Goal: Transaction & Acquisition: Purchase product/service

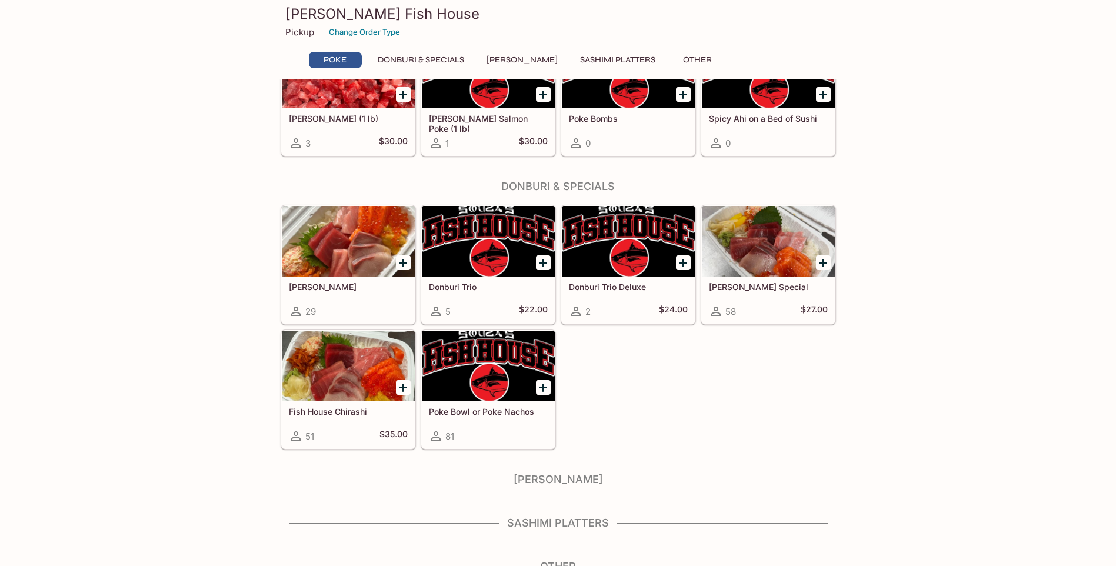
scroll to position [101, 0]
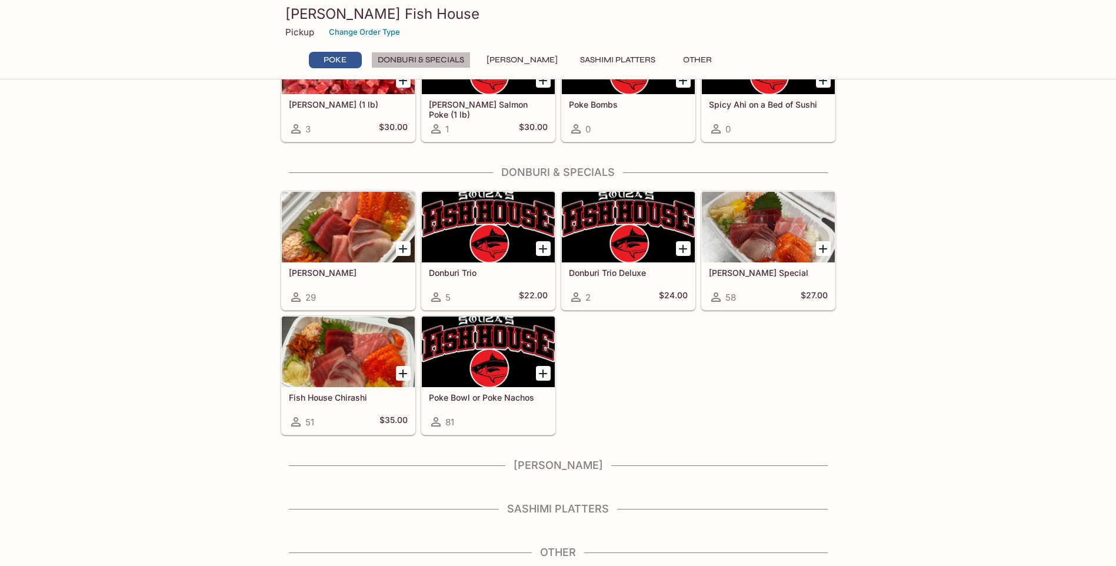
click at [422, 55] on button "Donburi & Specials" at bounding box center [420, 60] width 99 height 16
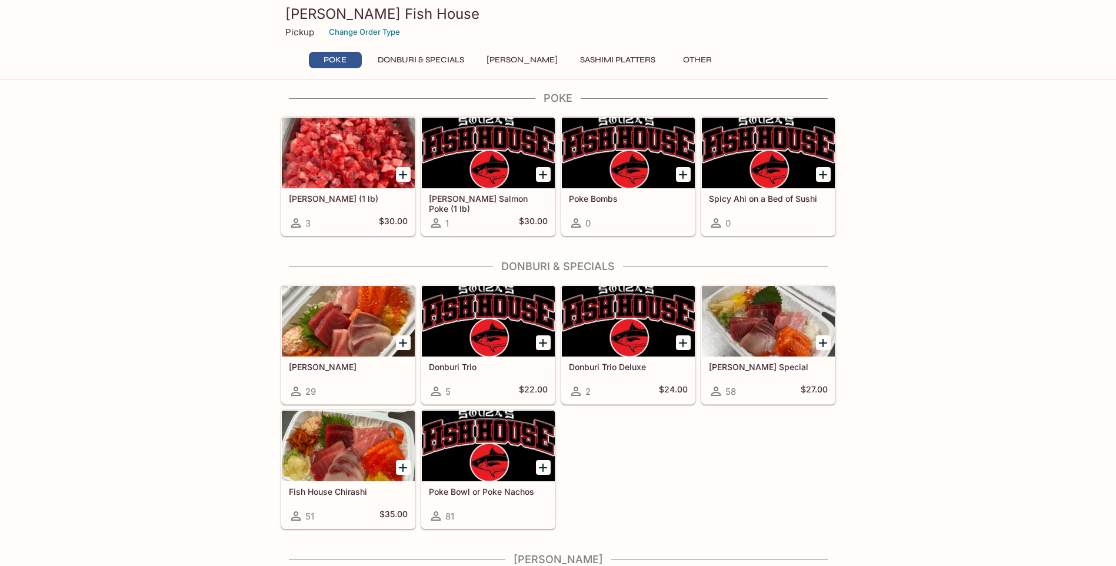
scroll to position [0, 0]
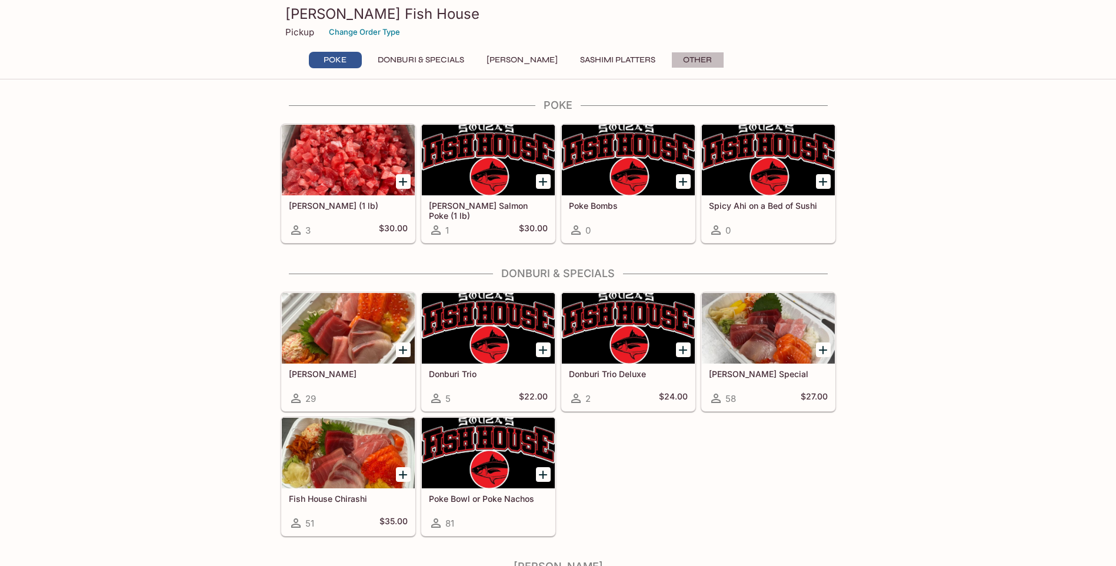
click at [675, 55] on button "Other" at bounding box center [697, 60] width 53 height 16
click at [681, 348] on icon "Add Donburi Trio Deluxe" at bounding box center [683, 350] width 14 height 14
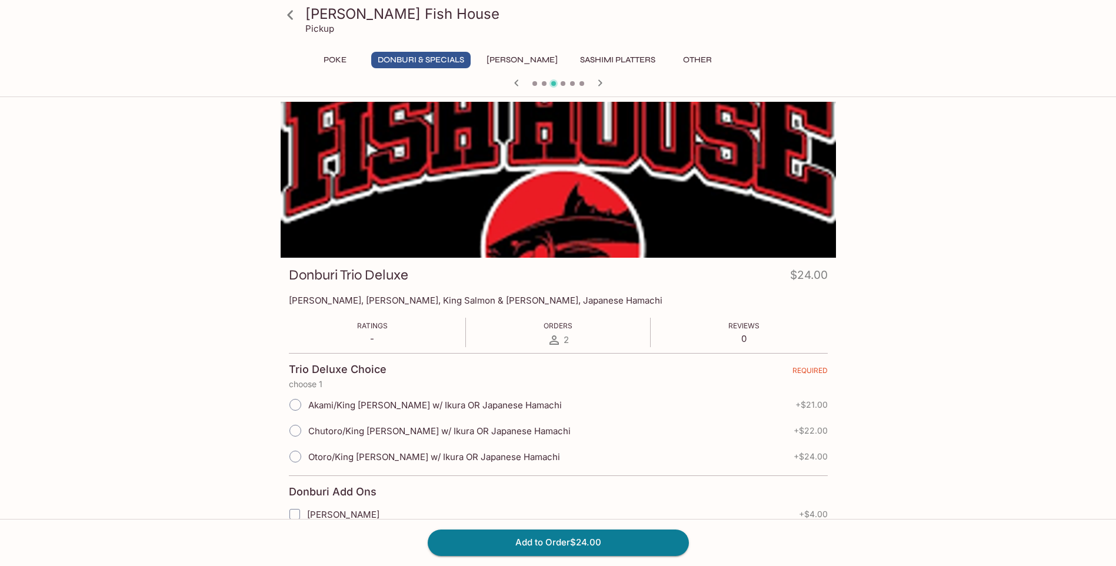
click at [297, 404] on input "Akami/King [PERSON_NAME] w/ Ikura OR Japanese Hamachi" at bounding box center [295, 404] width 25 height 25
radio input "true"
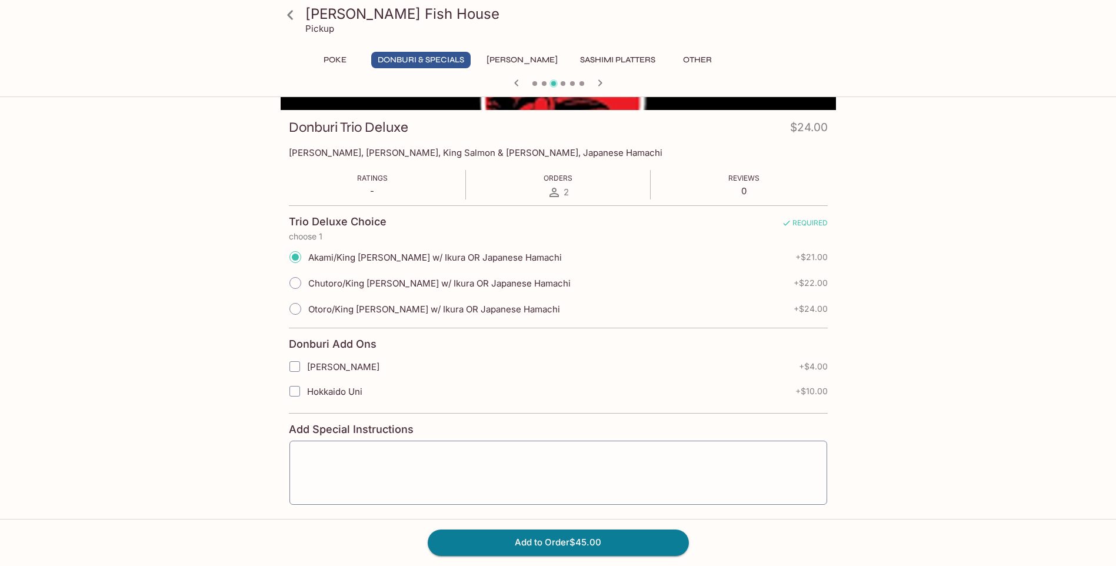
scroll to position [177, 0]
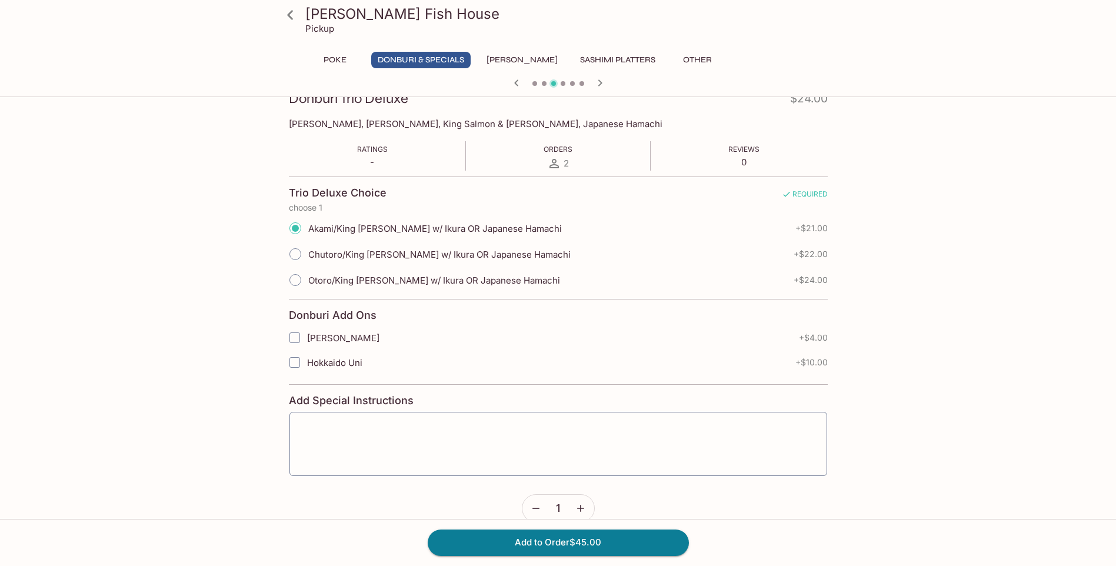
click at [534, 510] on icon "button" at bounding box center [536, 508] width 12 height 12
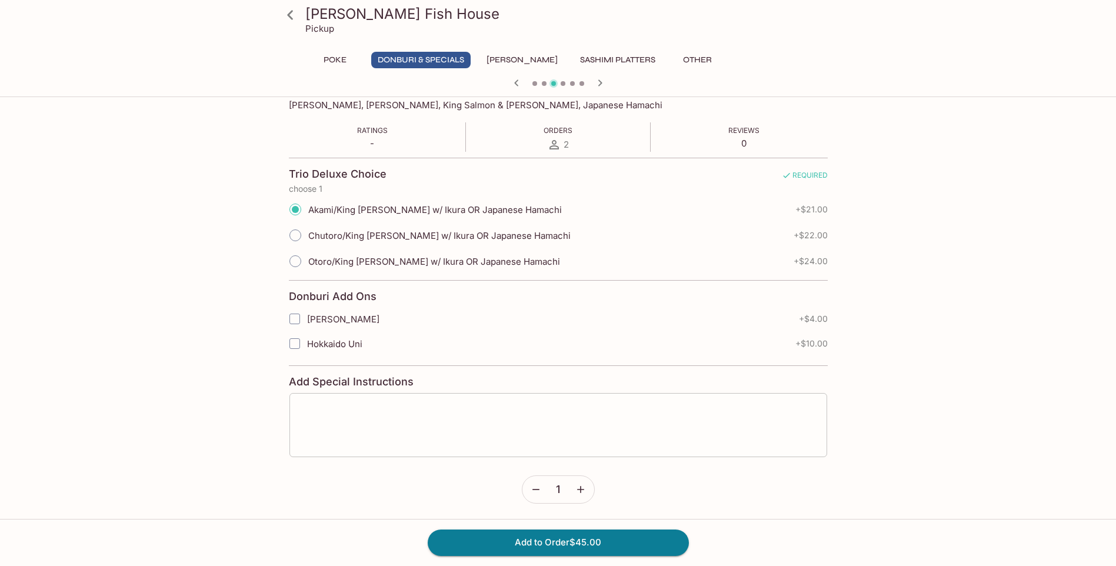
scroll to position [197, 0]
click at [583, 539] on button "Add to Order $45.00" at bounding box center [558, 543] width 261 height 26
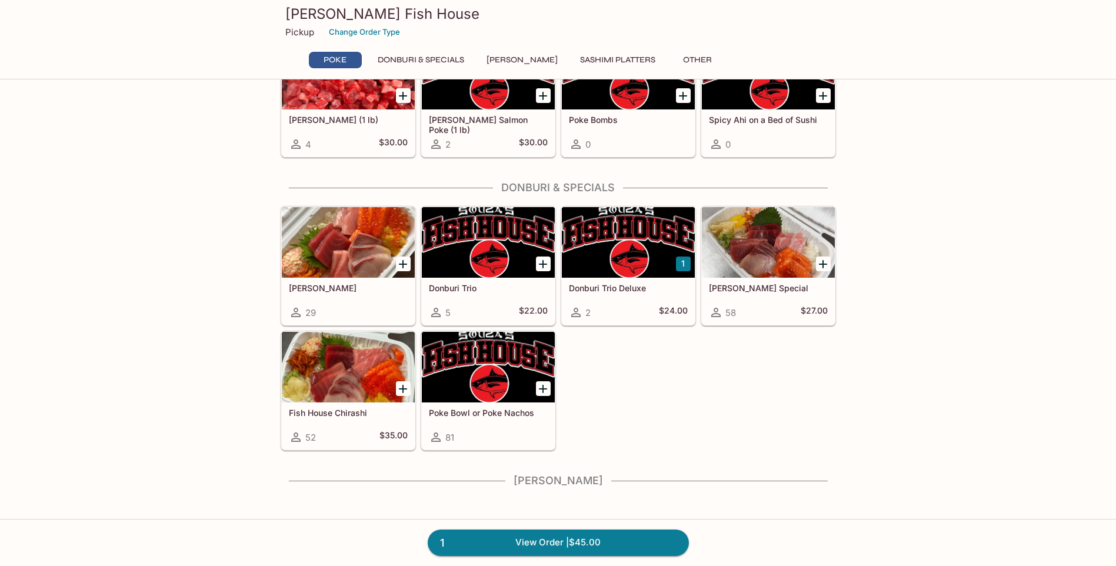
scroll to position [118, 0]
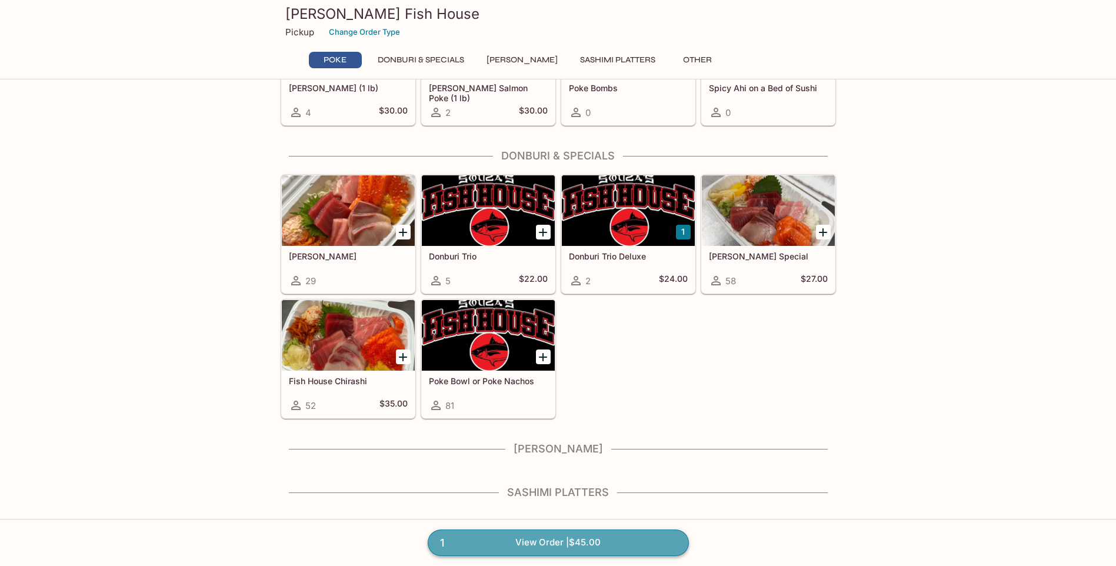
click at [545, 540] on link "1 View Order | $45.00" at bounding box center [558, 543] width 261 height 26
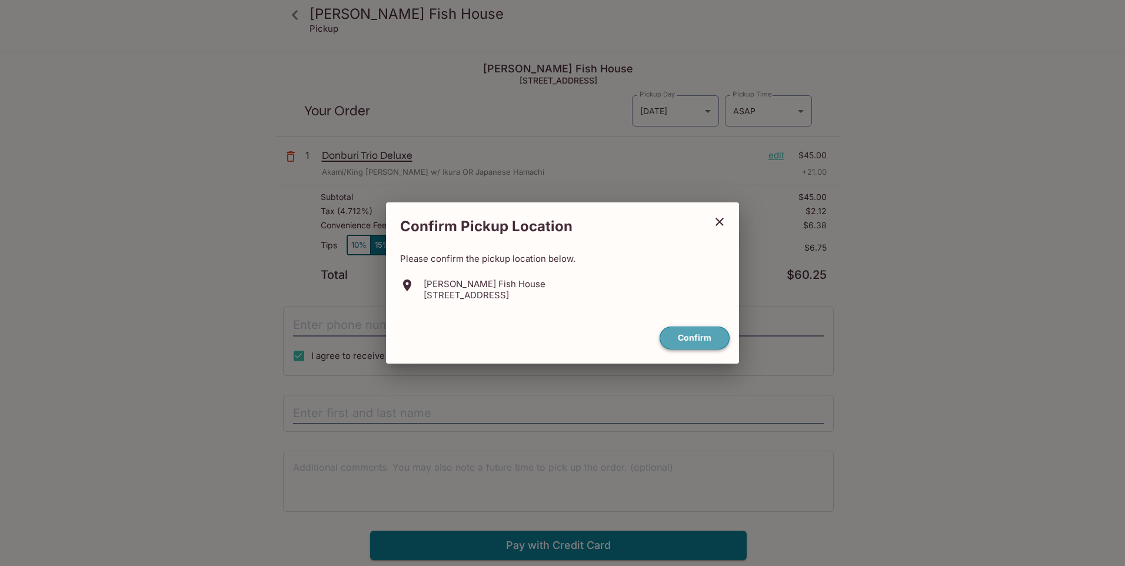
click at [698, 334] on button "Confirm" at bounding box center [695, 338] width 70 height 23
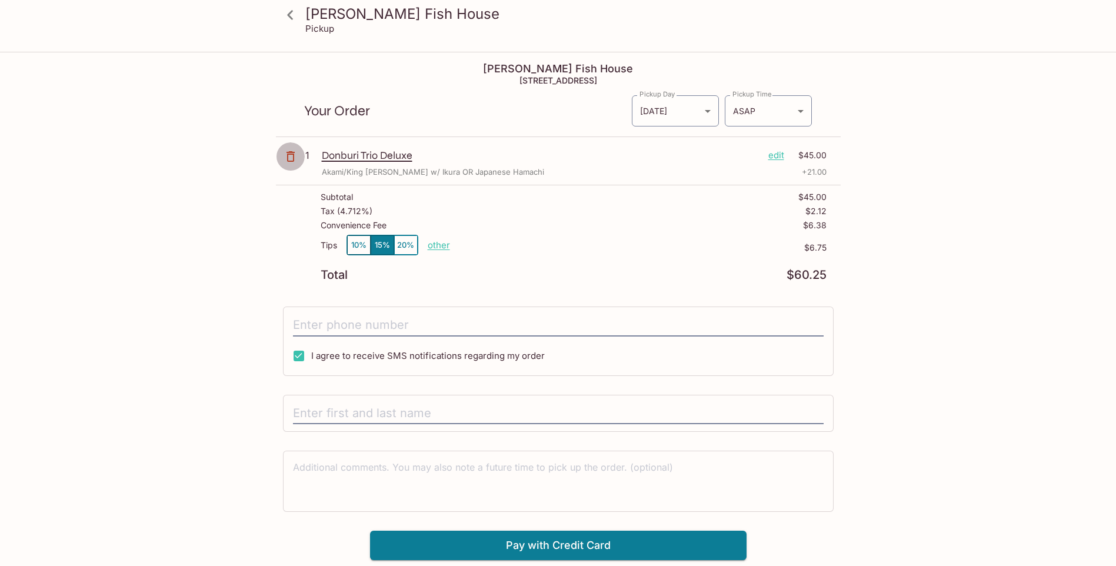
click at [293, 155] on icon "button" at bounding box center [291, 156] width 8 height 11
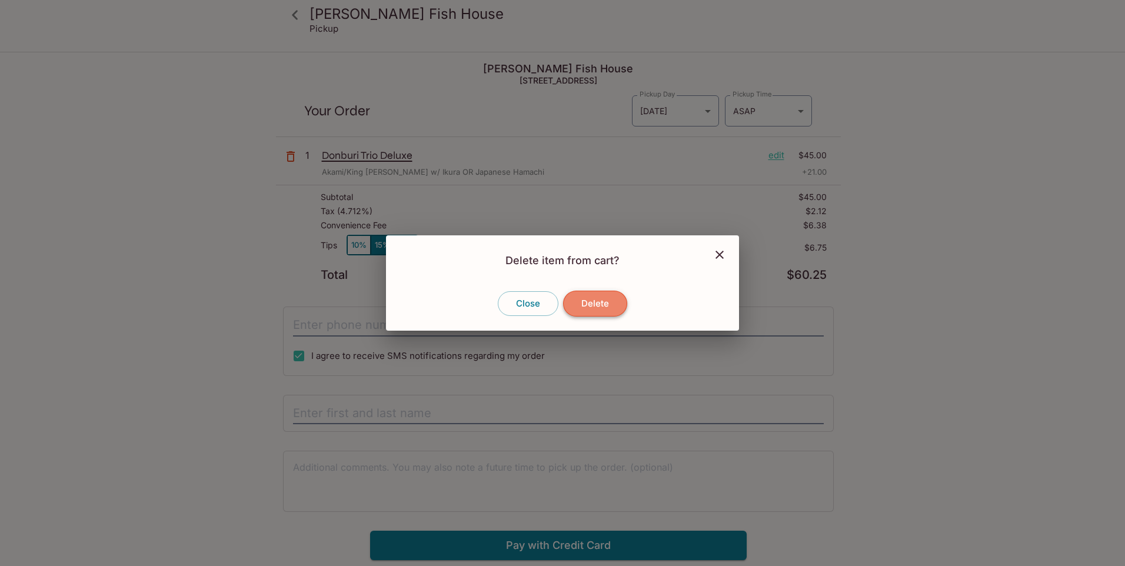
click at [585, 305] on button "Delete" at bounding box center [595, 304] width 64 height 26
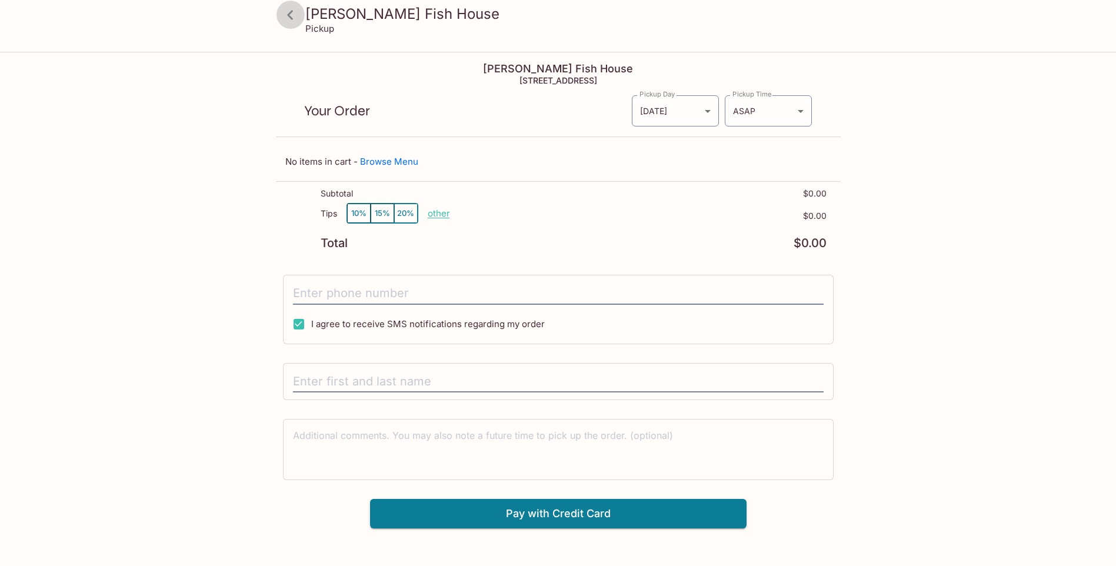
click at [289, 10] on icon at bounding box center [290, 15] width 21 height 21
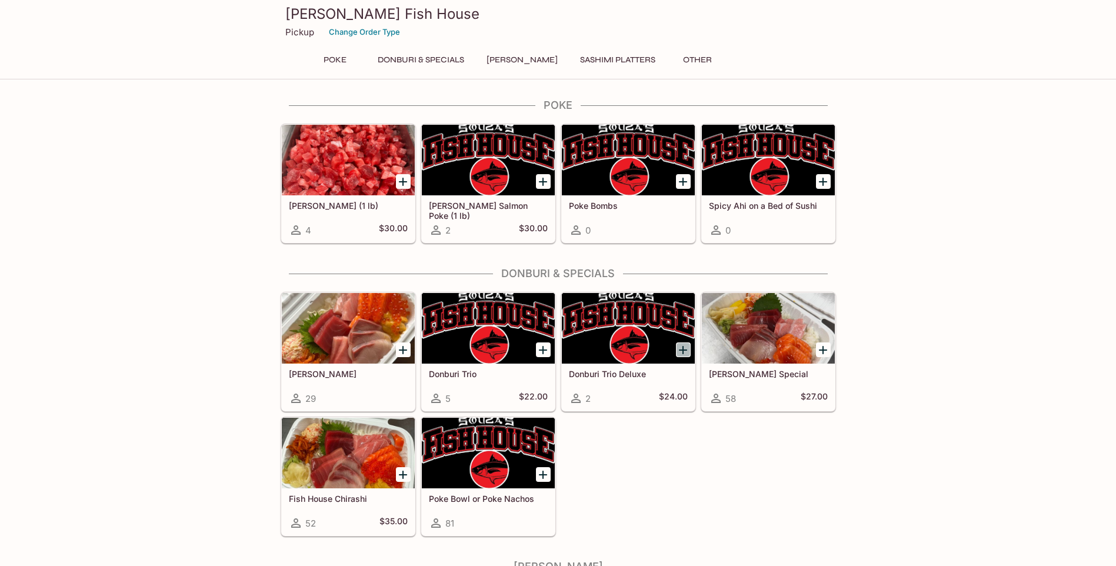
click at [681, 348] on icon "Add Donburi Trio Deluxe" at bounding box center [683, 350] width 14 height 14
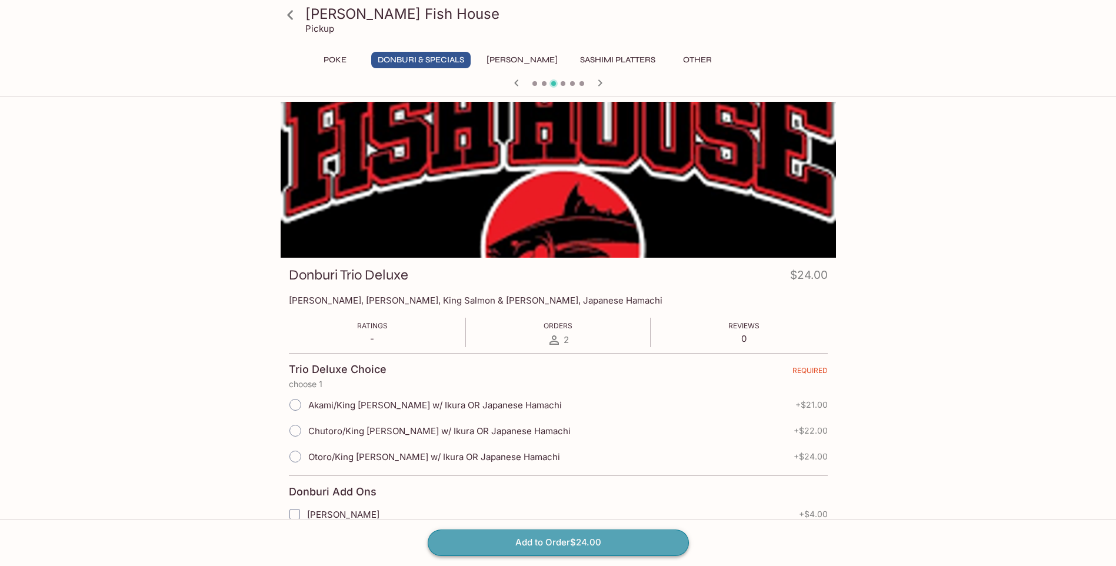
click at [566, 538] on button "Add to Order $24.00" at bounding box center [558, 543] width 261 height 26
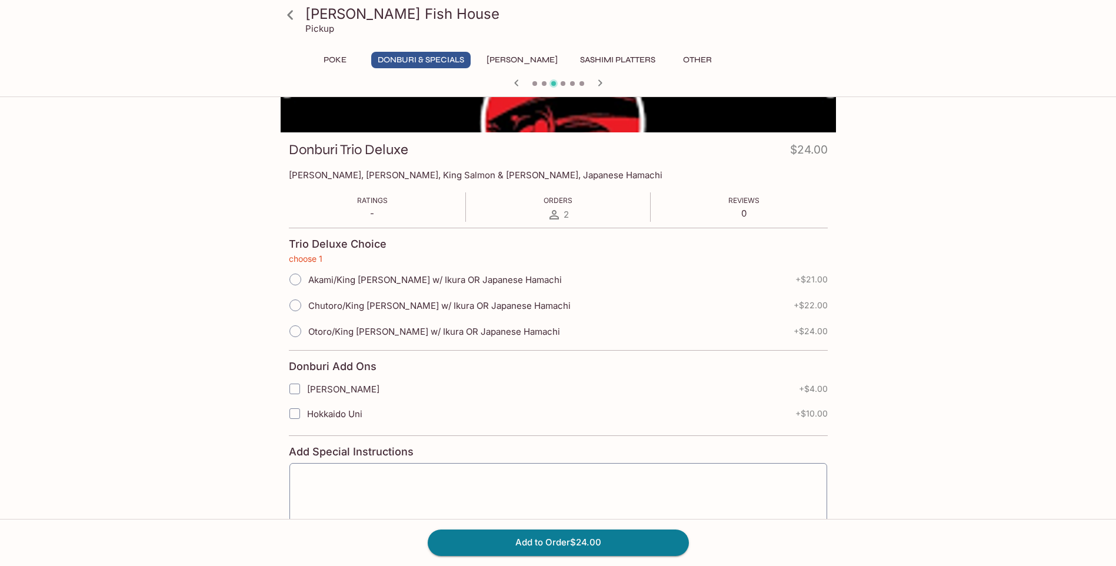
scroll to position [126, 0]
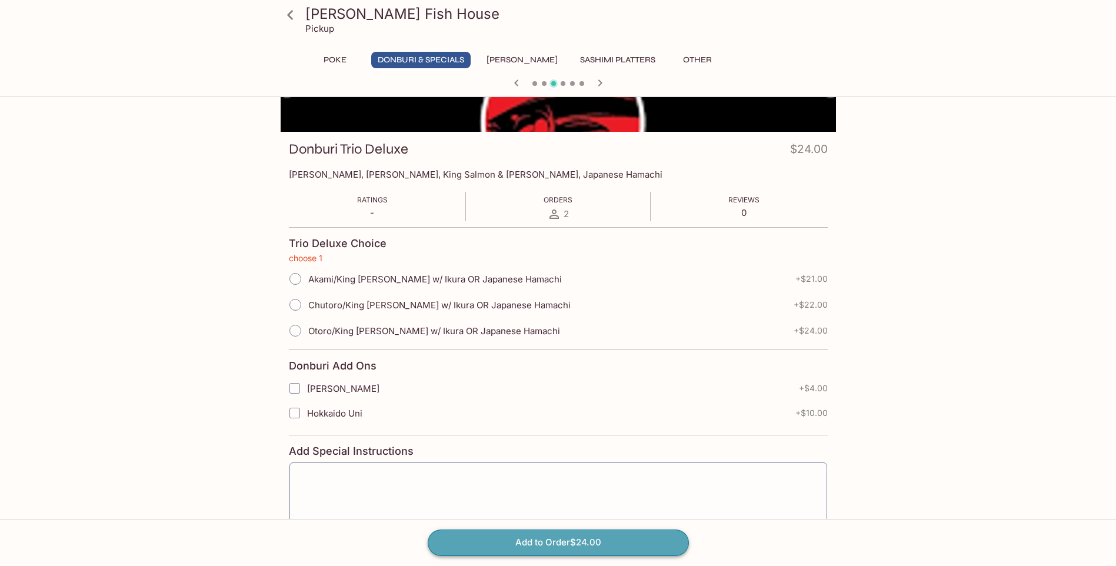
click at [548, 541] on button "Add to Order $24.00" at bounding box center [558, 543] width 261 height 26
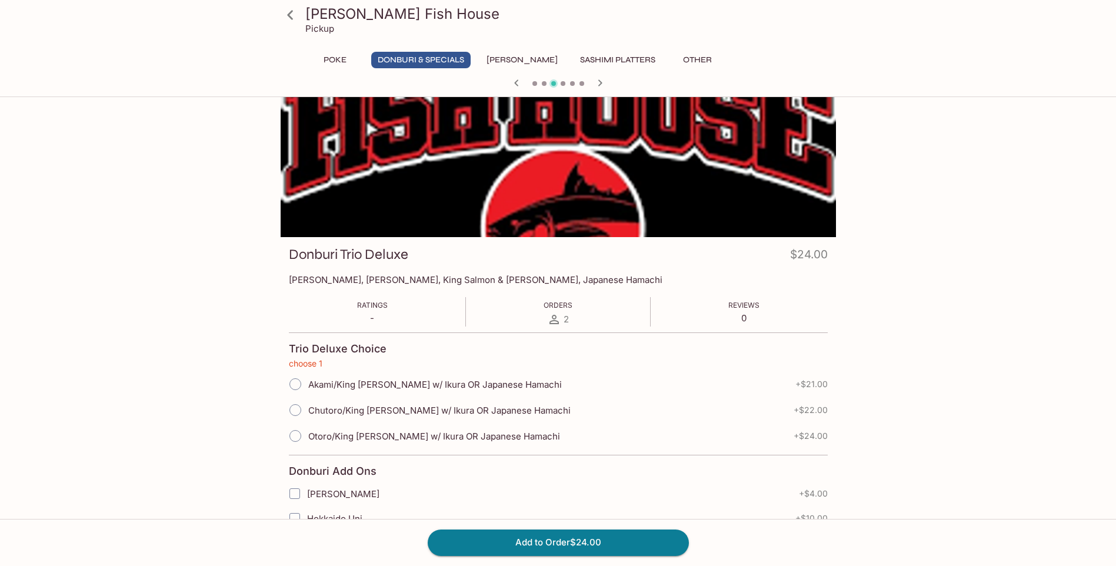
scroll to position [0, 0]
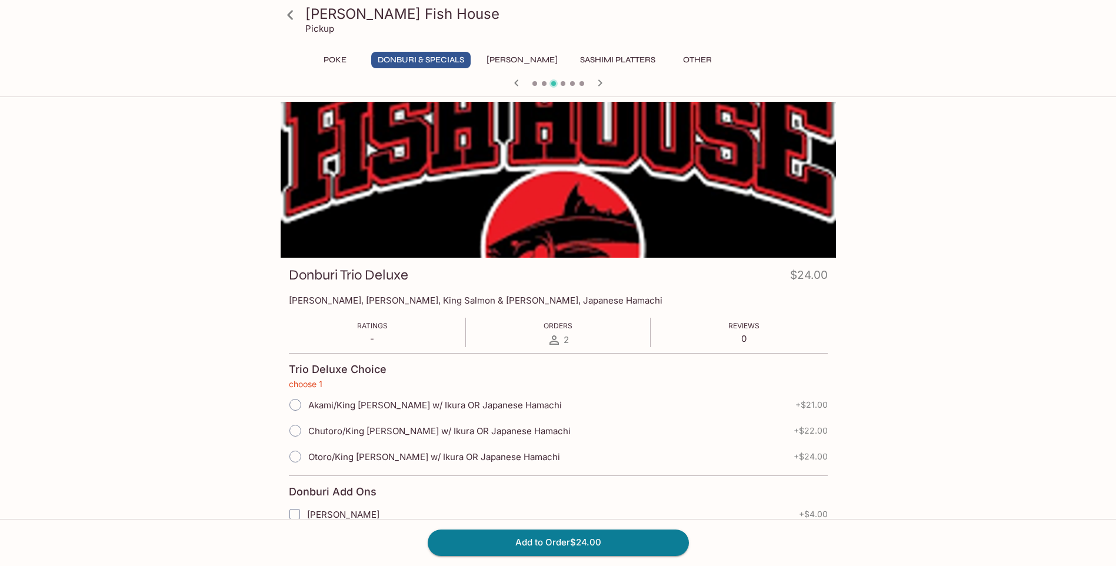
click at [556, 337] on icon at bounding box center [554, 339] width 9 height 9
click at [514, 81] on icon "button" at bounding box center [517, 83] width 14 height 14
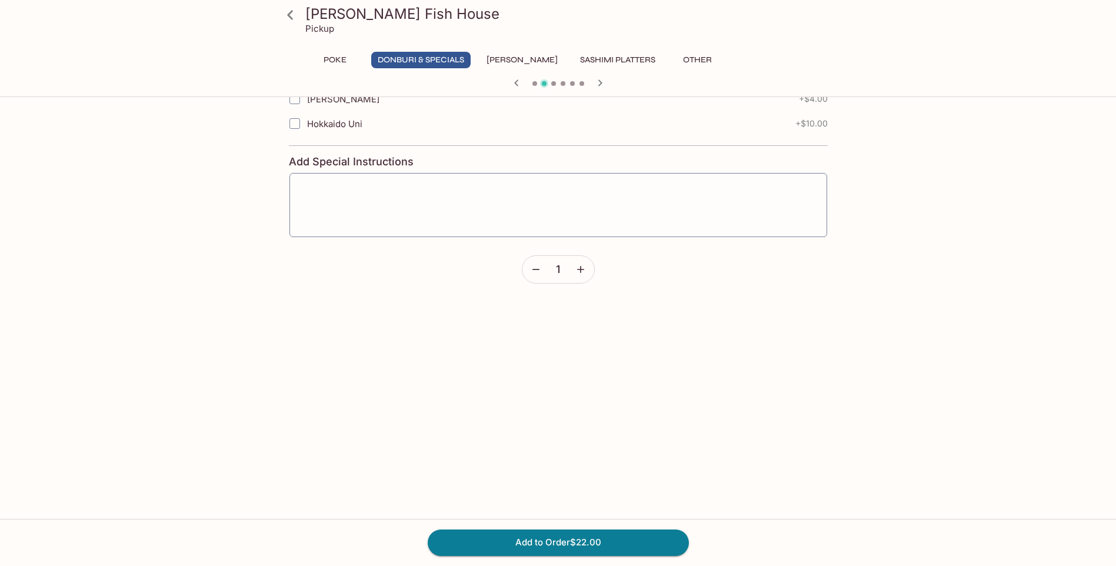
scroll to position [294, 0]
click at [548, 537] on button "Add to Order $22.00" at bounding box center [558, 543] width 261 height 26
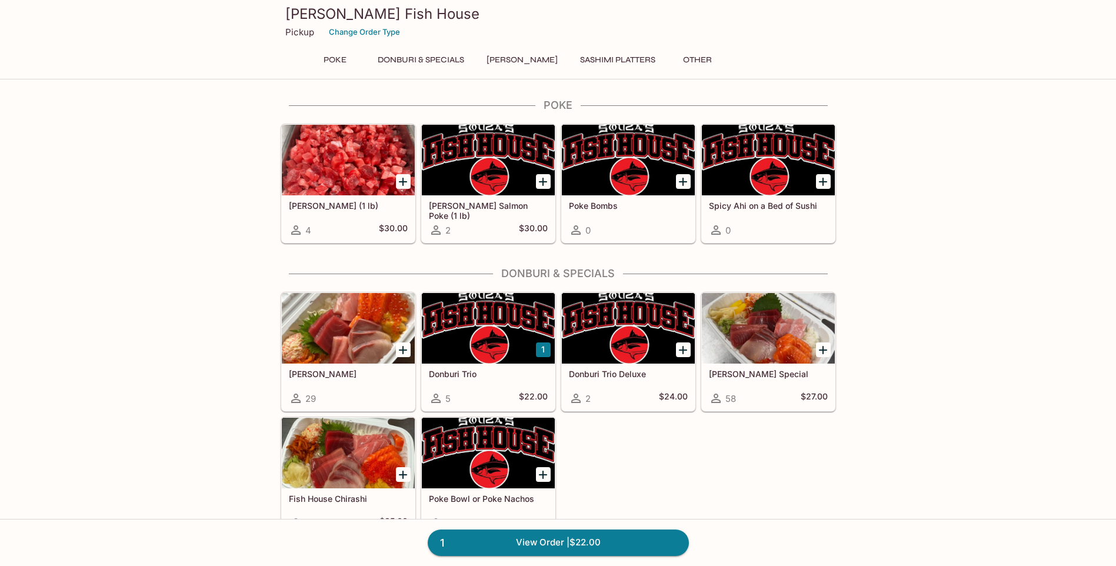
click at [824, 349] on icon "Add Souza Special" at bounding box center [823, 350] width 8 height 8
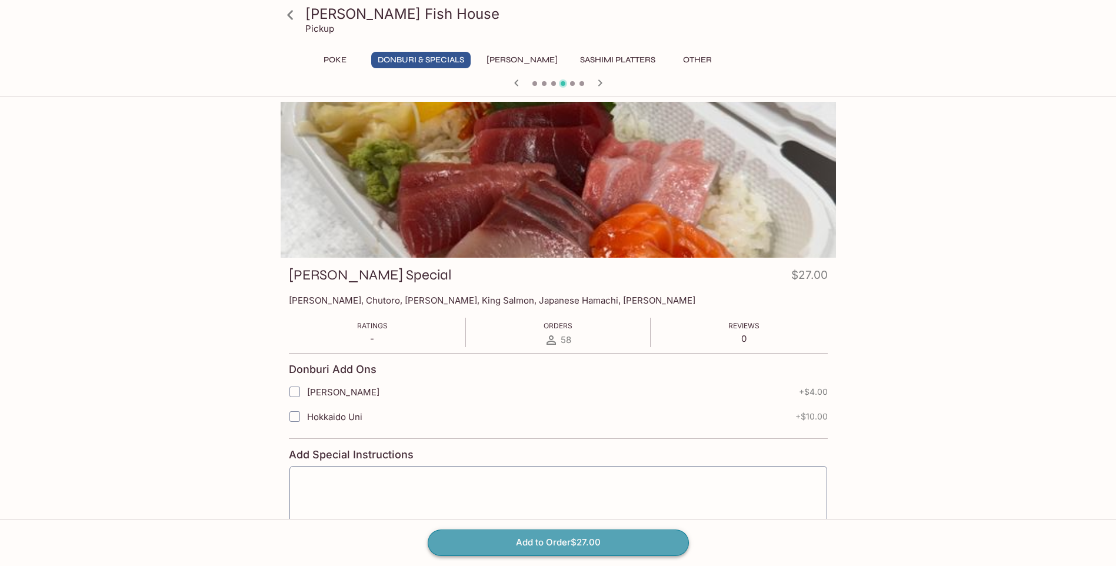
click at [514, 540] on button "Add to Order $27.00" at bounding box center [558, 543] width 261 height 26
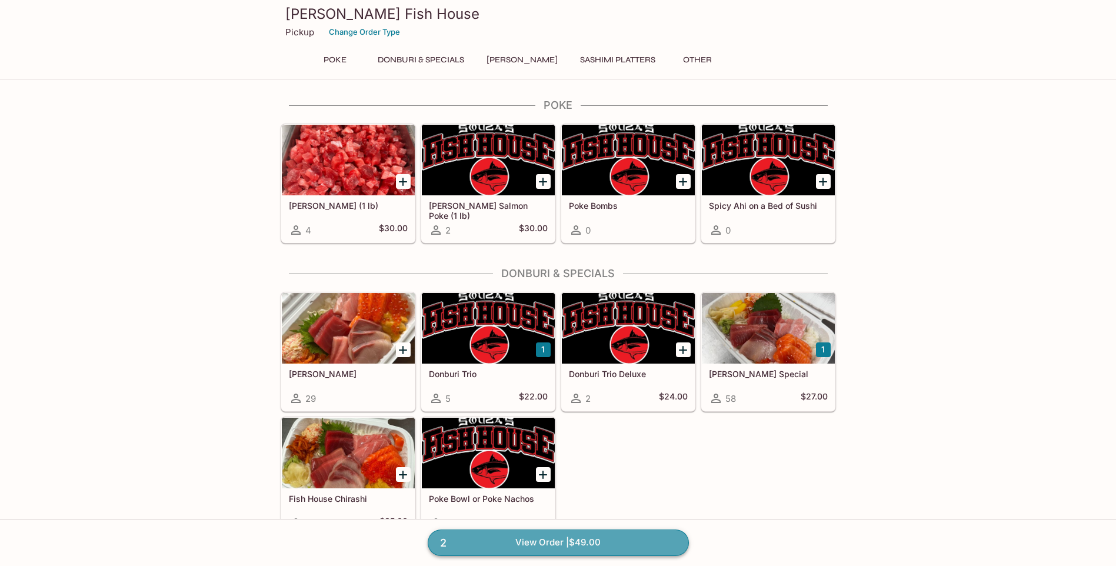
click at [527, 542] on link "2 View Order | $49.00" at bounding box center [558, 543] width 261 height 26
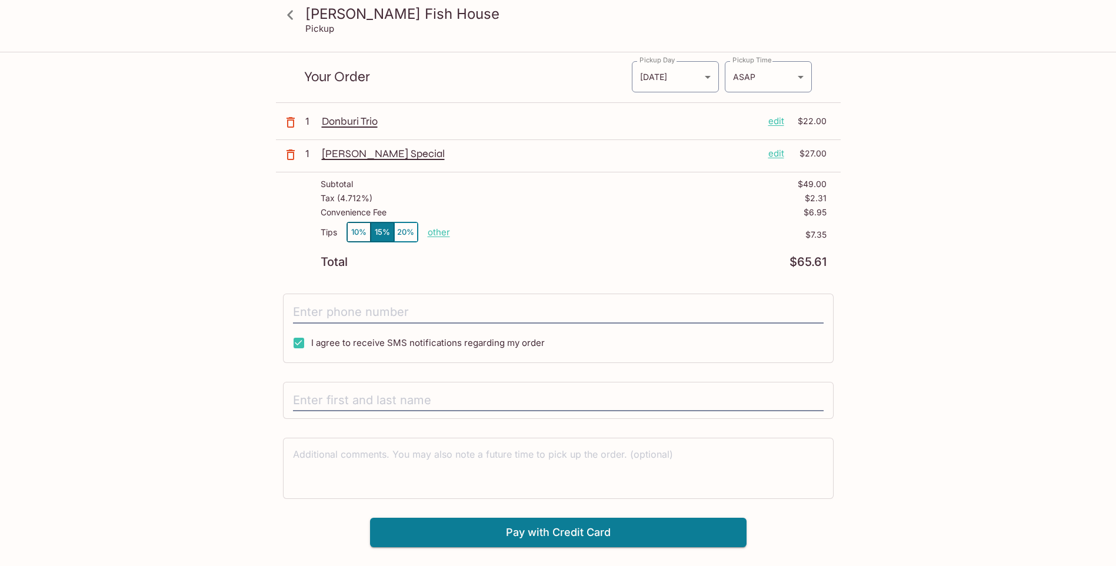
scroll to position [53, 0]
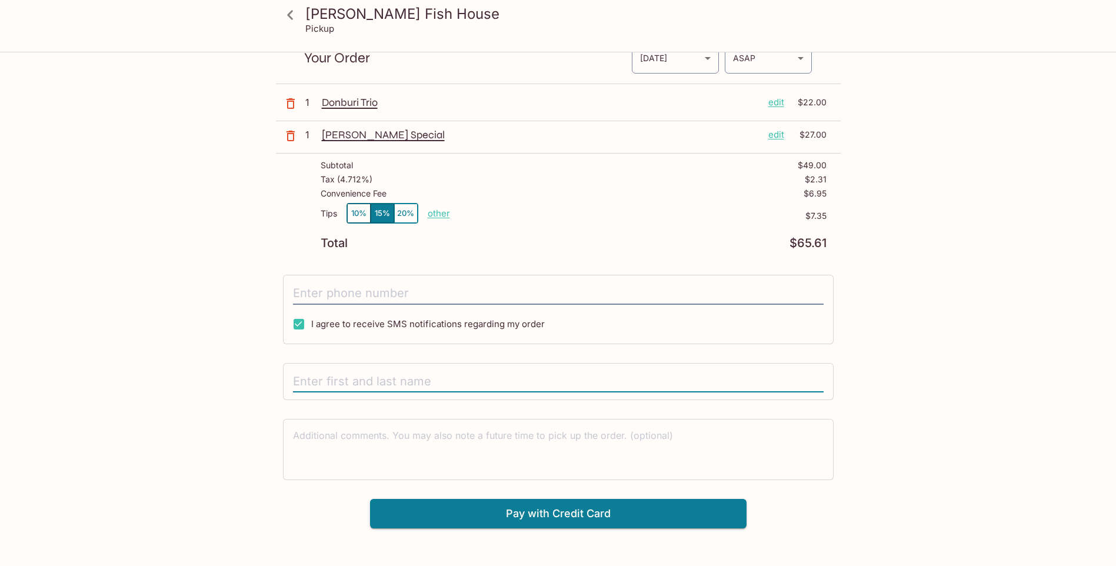
click at [325, 376] on input "text" at bounding box center [558, 382] width 531 height 22
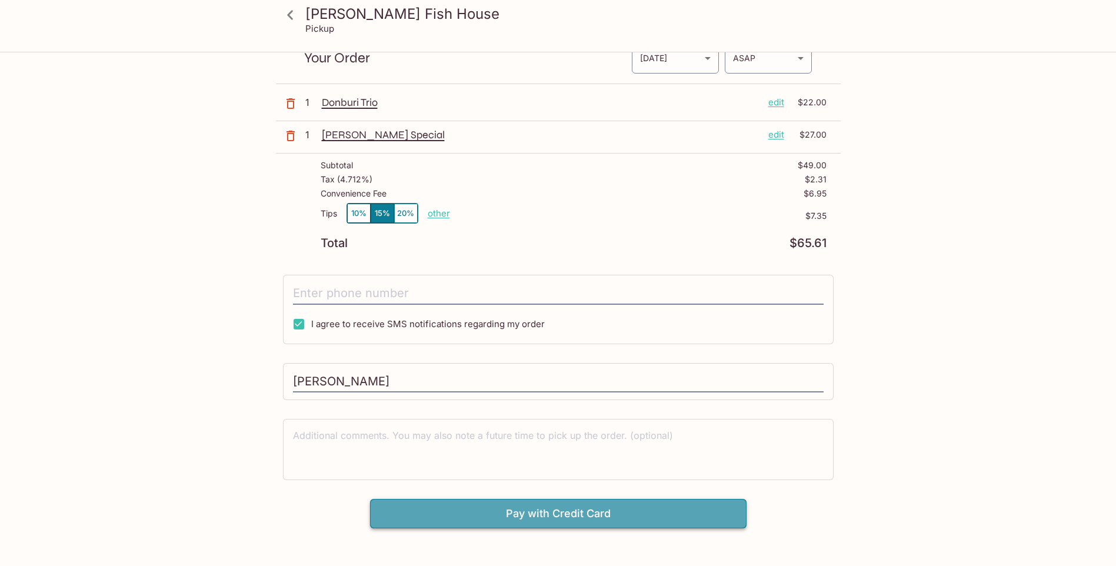
click at [544, 513] on button "Pay with Credit Card" at bounding box center [558, 513] width 377 height 29
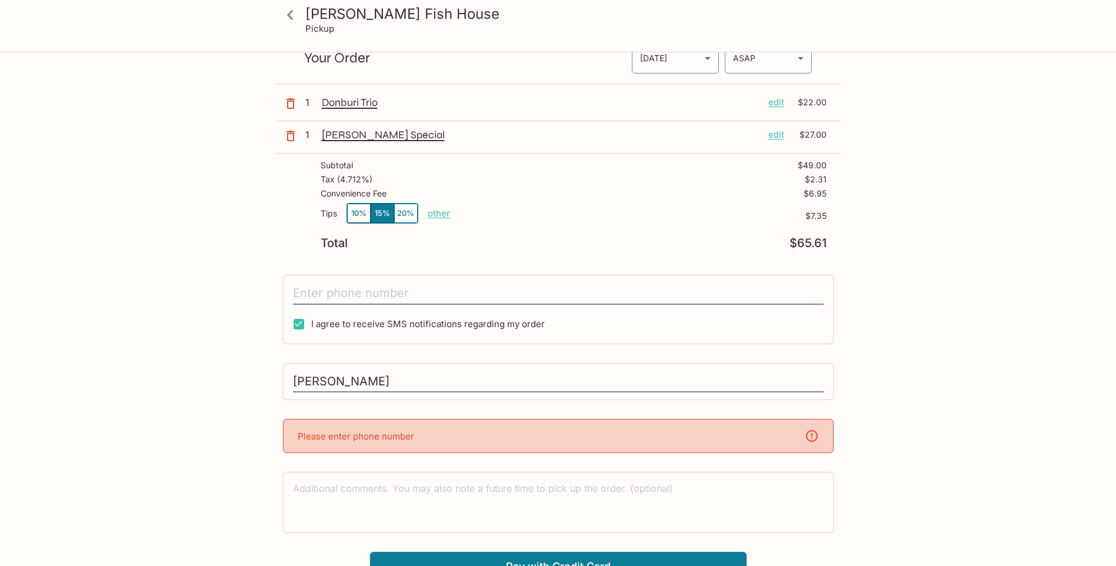
click at [341, 437] on p "Please enter phone number" at bounding box center [356, 436] width 116 height 11
click at [328, 432] on p "Please enter phone number" at bounding box center [356, 436] width 116 height 11
click at [353, 437] on p "Please enter phone number" at bounding box center [356, 436] width 116 height 11
drag, startPoint x: 353, startPoint y: 437, endPoint x: 399, endPoint y: 436, distance: 45.9
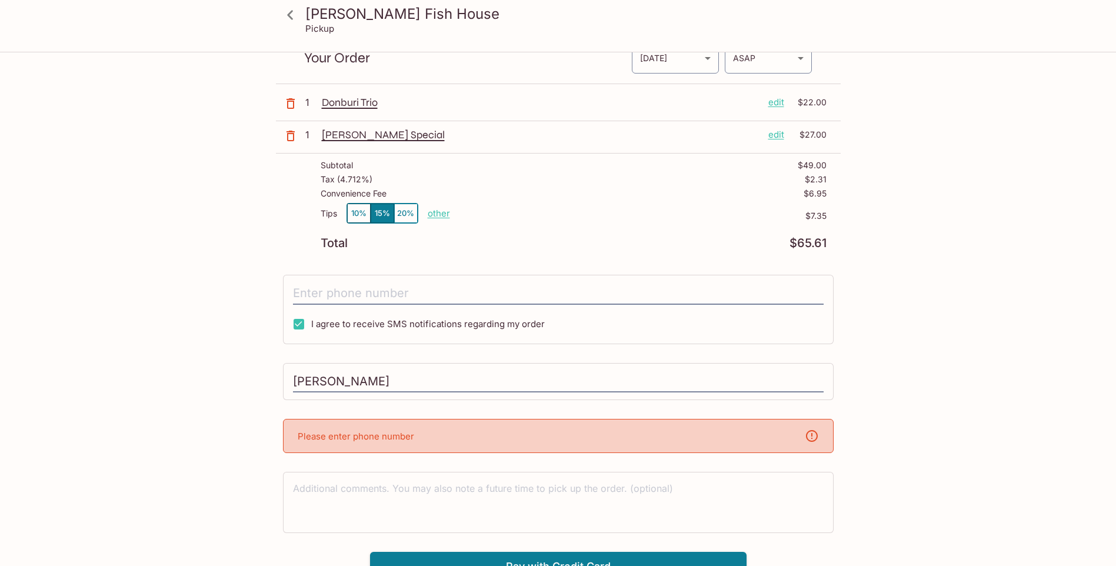
click at [396, 437] on p "Please enter phone number" at bounding box center [356, 436] width 116 height 11
click at [810, 434] on icon at bounding box center [812, 436] width 14 height 14
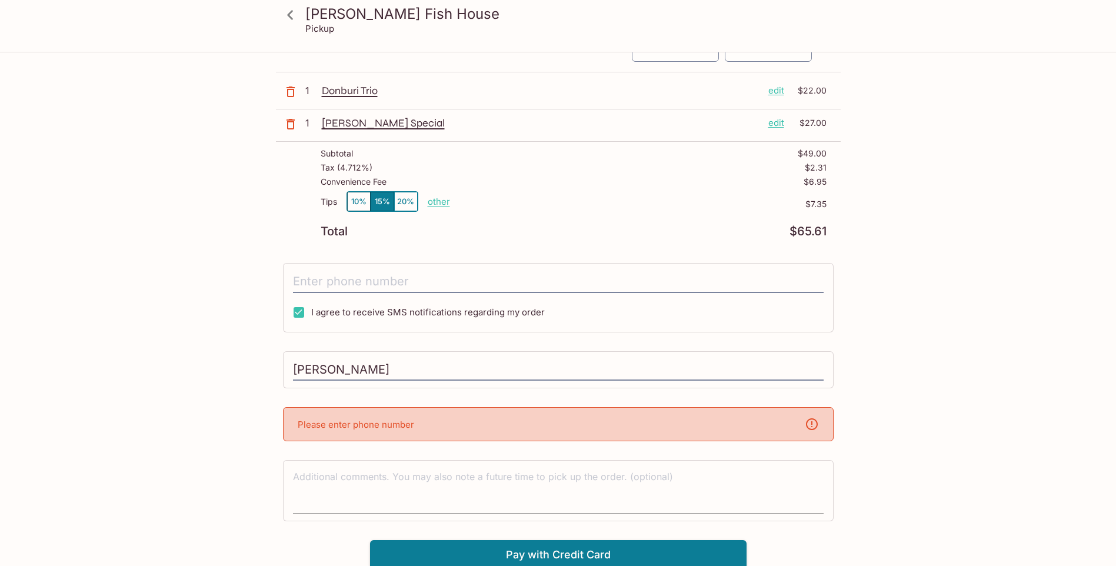
scroll to position [68, 0]
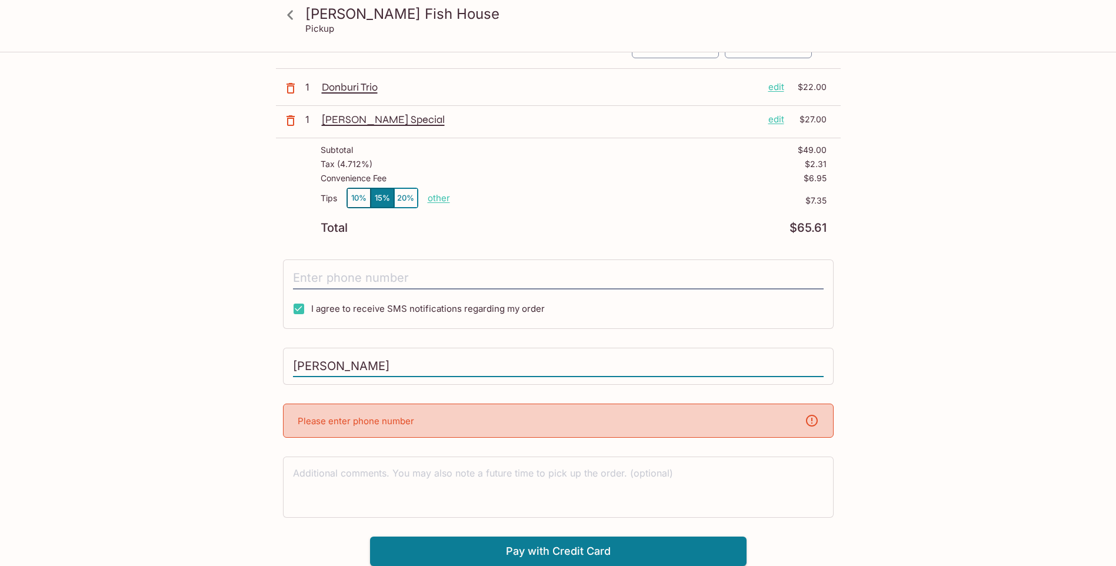
click at [395, 367] on input "[PERSON_NAME]" at bounding box center [558, 366] width 531 height 22
click at [409, 428] on div "Please enter phone number" at bounding box center [558, 421] width 551 height 34
click at [550, 548] on button "Pay with Credit Card" at bounding box center [558, 551] width 377 height 29
click at [420, 418] on div "Please enter phone number" at bounding box center [558, 421] width 551 height 34
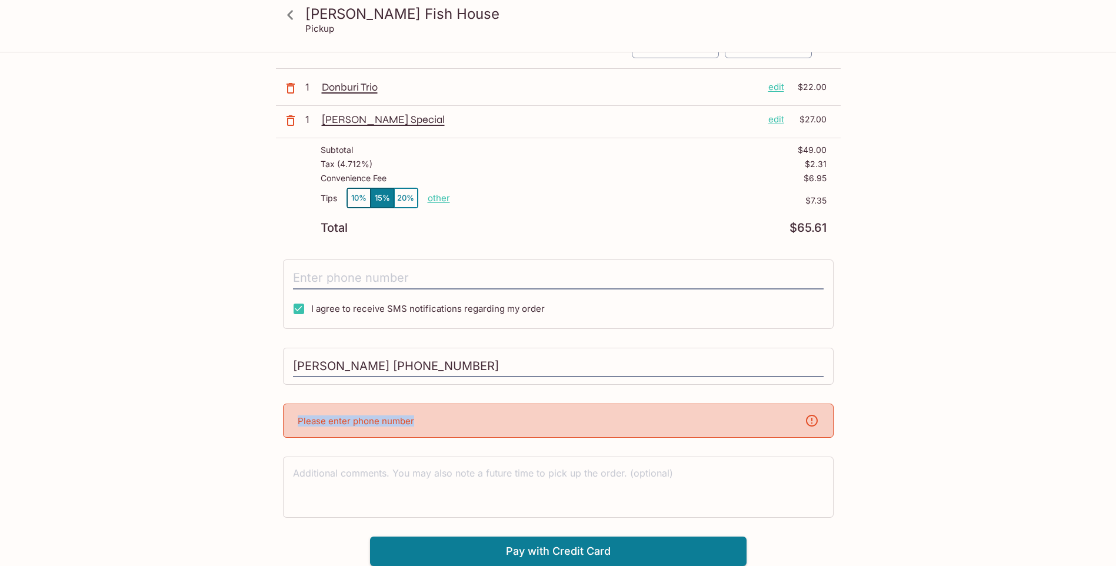
click at [420, 418] on div "Please enter phone number" at bounding box center [558, 421] width 551 height 34
click at [815, 419] on icon at bounding box center [812, 421] width 14 height 14
drag, startPoint x: 430, startPoint y: 365, endPoint x: 344, endPoint y: 370, distance: 86.0
click at [344, 370] on input "[PERSON_NAME] [PHONE_NUMBER]" at bounding box center [558, 366] width 531 height 22
drag, startPoint x: 346, startPoint y: 368, endPoint x: 213, endPoint y: 380, distance: 133.5
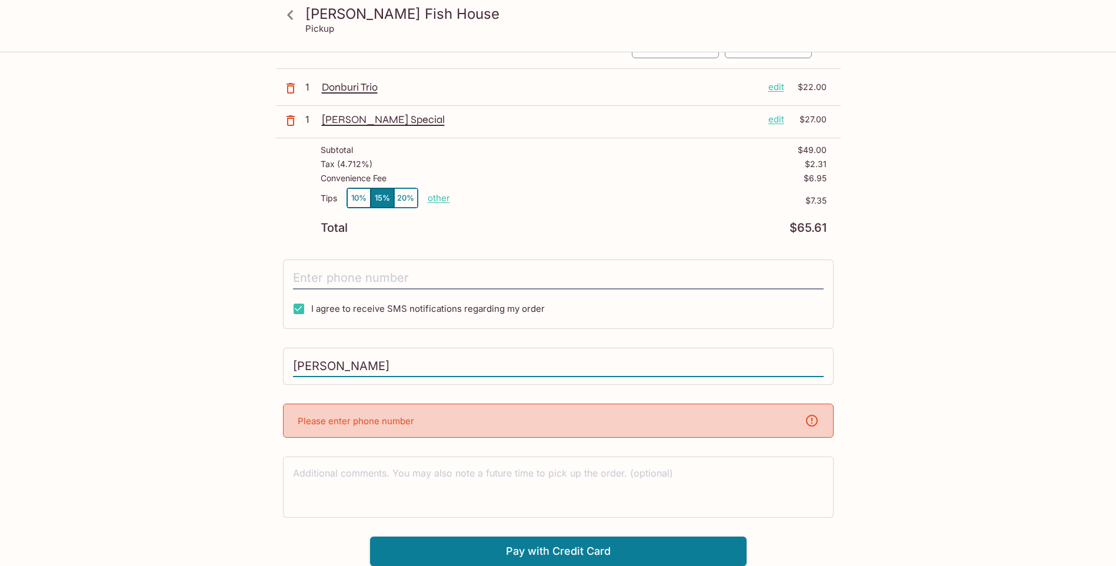
click at [217, 379] on div "[PERSON_NAME] Fish House Pickup [PERSON_NAME] Fish House [STREET_ADDRESS] Your …" at bounding box center [558, 275] width 753 height 581
type input "[PHONE_NUMBER]"
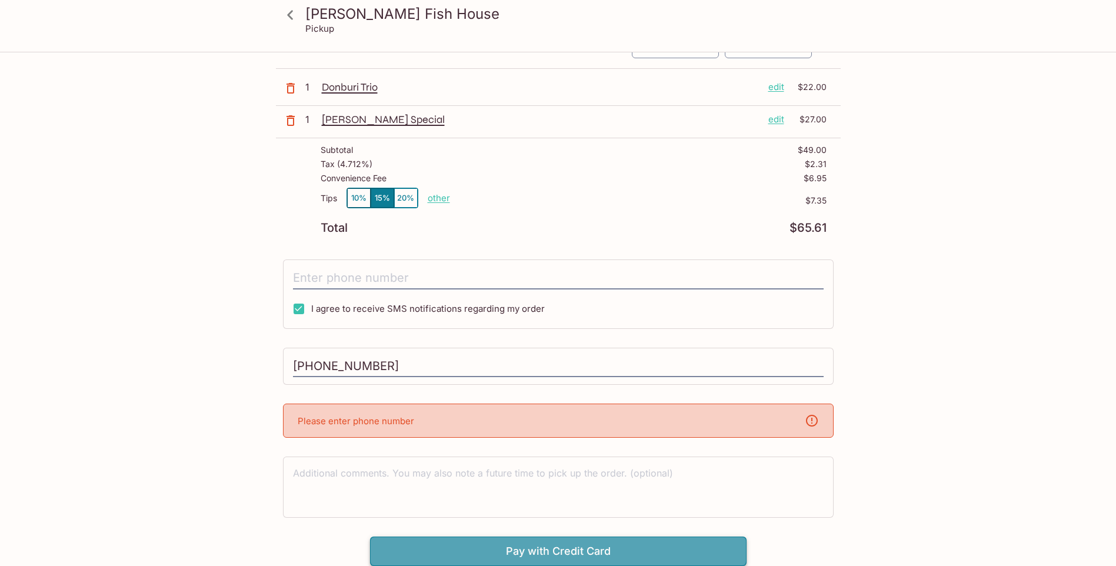
click at [613, 549] on button "Pay with Credit Card" at bounding box center [558, 551] width 377 height 29
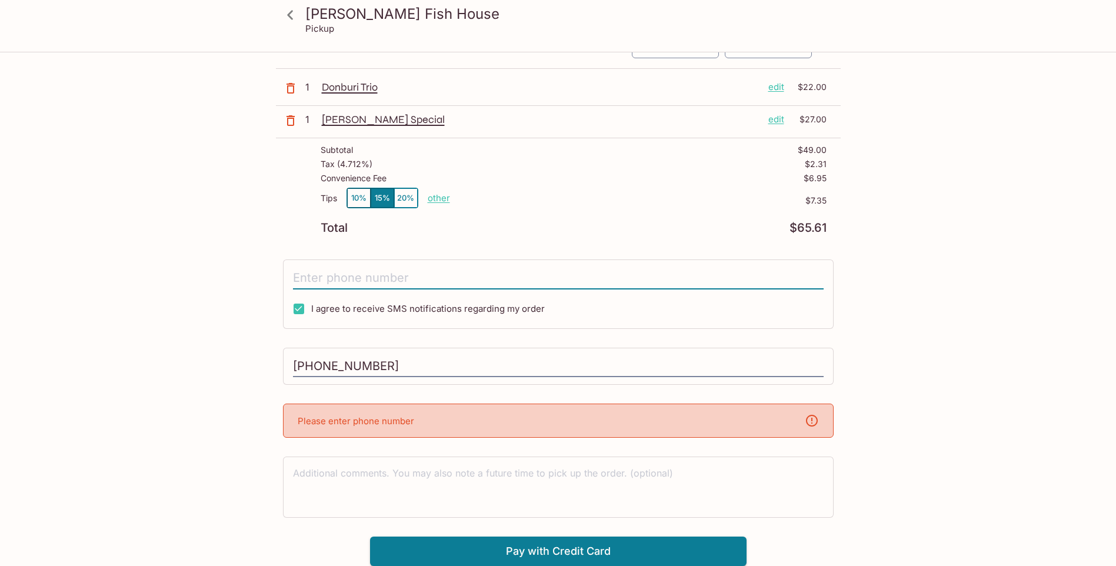
click at [486, 281] on input "tel" at bounding box center [558, 278] width 531 height 22
type input "[PHONE_NUMBER]"
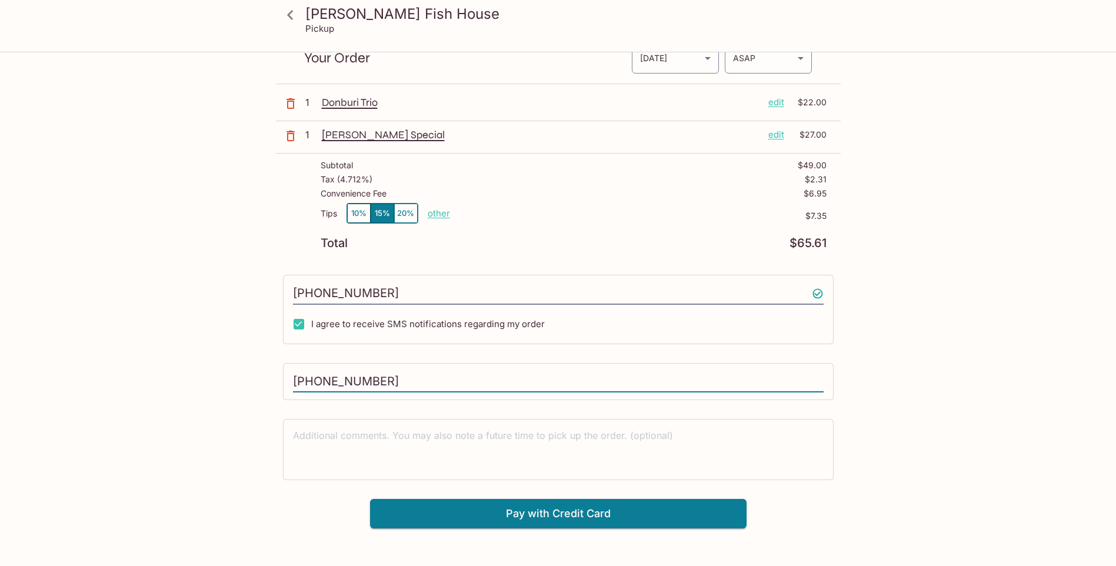
drag, startPoint x: 390, startPoint y: 385, endPoint x: 234, endPoint y: 384, distance: 155.9
click at [234, 384] on div "[PERSON_NAME] Fish House Pickup [PERSON_NAME] Fish House [STREET_ADDRESS] Your …" at bounding box center [558, 264] width 753 height 528
type input "[PERSON_NAME]"
click at [557, 510] on button "Pay with Credit Card" at bounding box center [558, 513] width 377 height 29
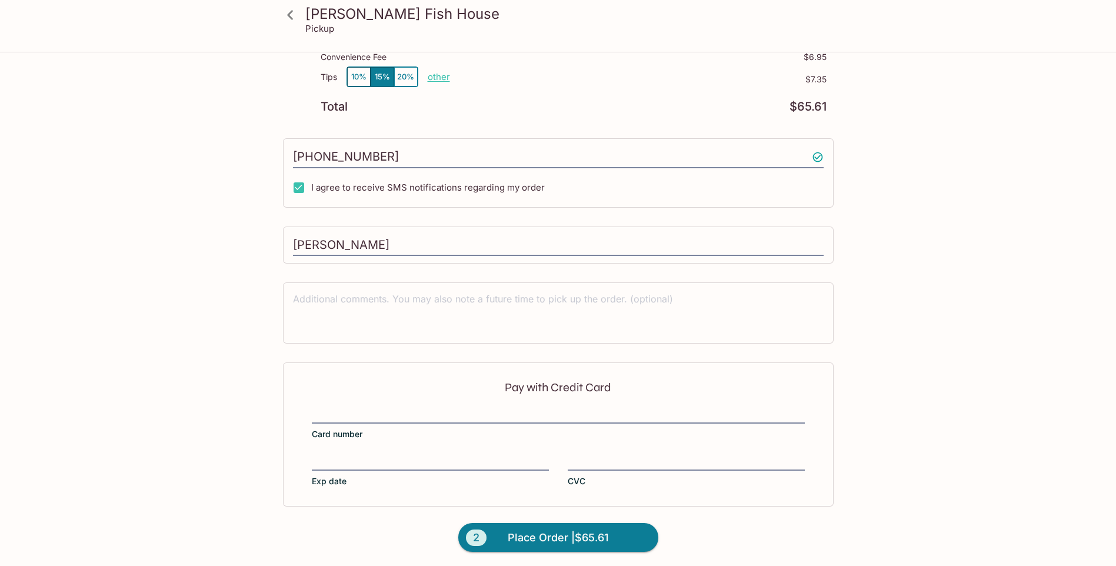
scroll to position [192, 0]
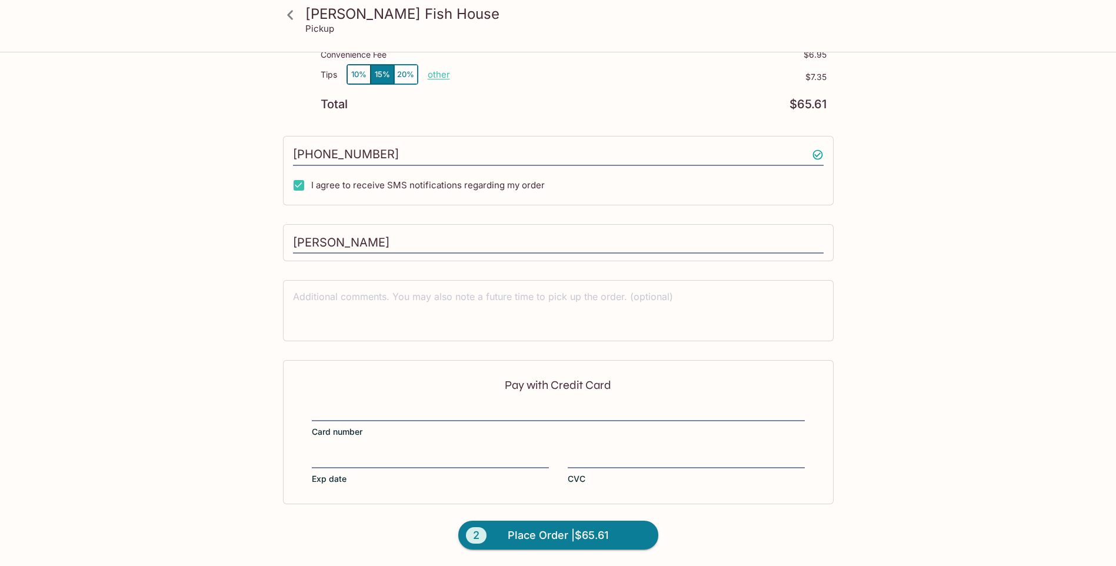
click at [677, 501] on div "Pay with Credit Card Card number Exp date CVC" at bounding box center [558, 432] width 551 height 144
click at [525, 533] on span "Place Order | $65.61" at bounding box center [558, 535] width 101 height 19
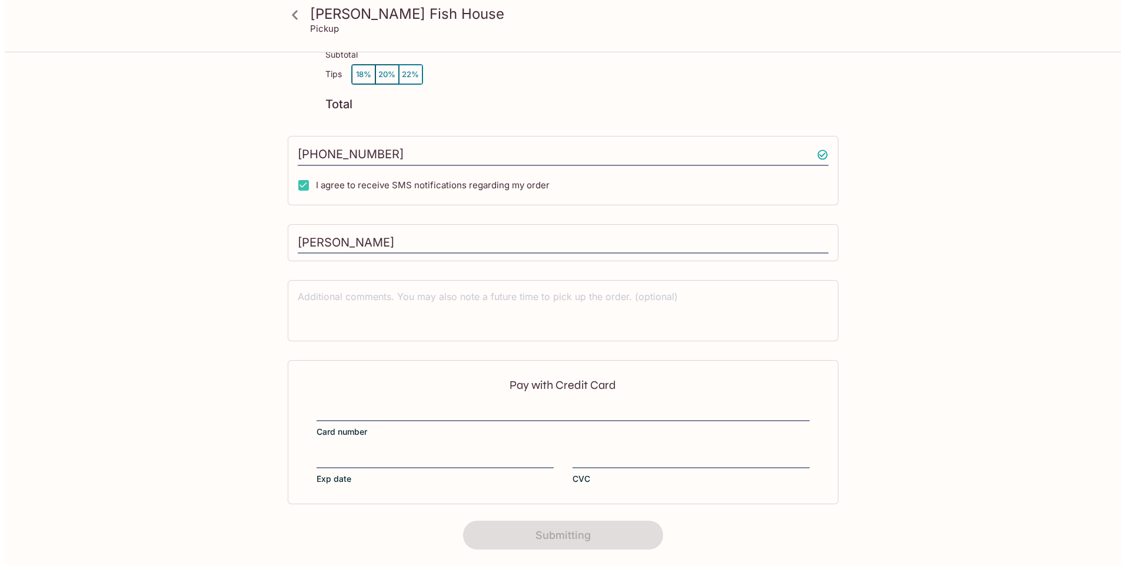
scroll to position [0, 0]
